Goal: Task Accomplishment & Management: Use online tool/utility

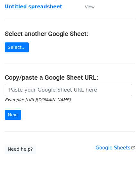
scroll to position [64, 0]
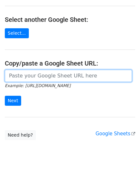
click at [34, 77] on input "url" at bounding box center [68, 76] width 127 height 12
paste input "[URL][DOMAIN_NAME]"
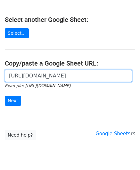
scroll to position [0, 128]
type input "[URL][DOMAIN_NAME]"
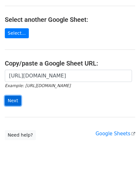
click at [15, 98] on input "Next" at bounding box center [13, 101] width 16 height 10
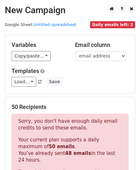
scroll to position [217, 0]
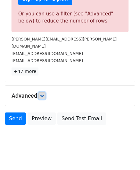
click at [44, 94] on icon at bounding box center [42, 96] width 4 height 4
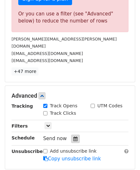
click at [76, 134] on div at bounding box center [75, 138] width 9 height 8
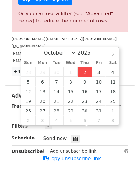
type input "[DATE] 12:00"
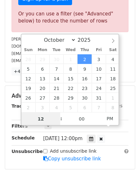
paste input "8"
type input "8"
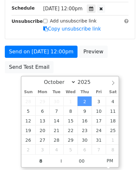
type input "[DATE] 20:00"
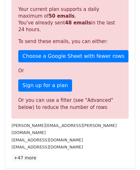
scroll to position [294, 0]
